Goal: Transaction & Acquisition: Purchase product/service

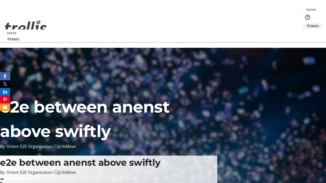
click at [306, 23] on span "Tickets" at bounding box center [312, 25] width 12 height 5
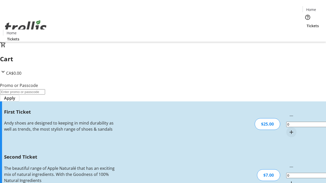
click at [288, 129] on mat-icon "Increment by one" at bounding box center [291, 132] width 6 height 6
type input "1"
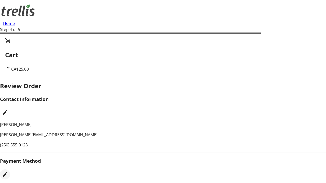
click at [8, 172] on mat-icon "Edit Payment Method" at bounding box center [5, 175] width 6 height 6
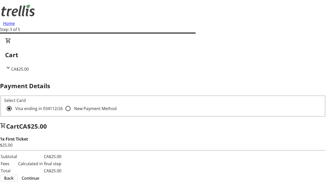
click at [63, 104] on input "New Payment Method" at bounding box center [68, 109] width 10 height 10
radio input "true"
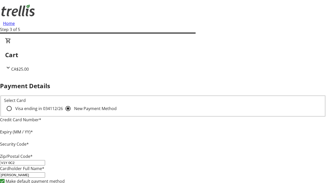
type input "V1Y 0C2"
